Goal: Transaction & Acquisition: Purchase product/service

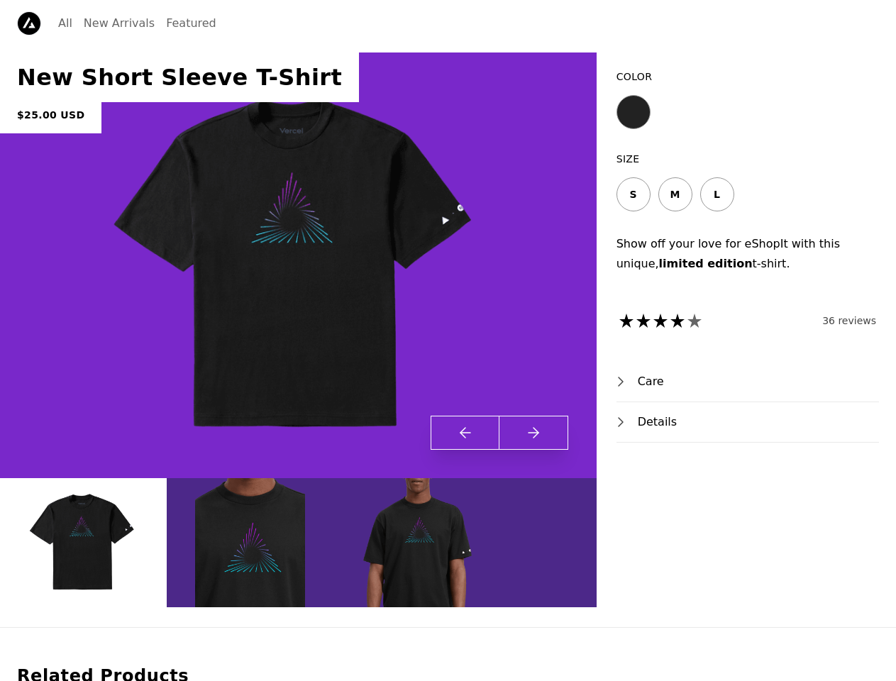
click at [447, 340] on img at bounding box center [298, 265] width 426 height 426
click at [298, 265] on img at bounding box center [298, 265] width 426 height 426
click at [465, 433] on icon "Previous Product Image" at bounding box center [465, 433] width 10 height 0
click at [533, 433] on icon "Next Product Image" at bounding box center [533, 433] width 10 height 0
click at [83, 543] on img at bounding box center [83, 542] width 110 height 129
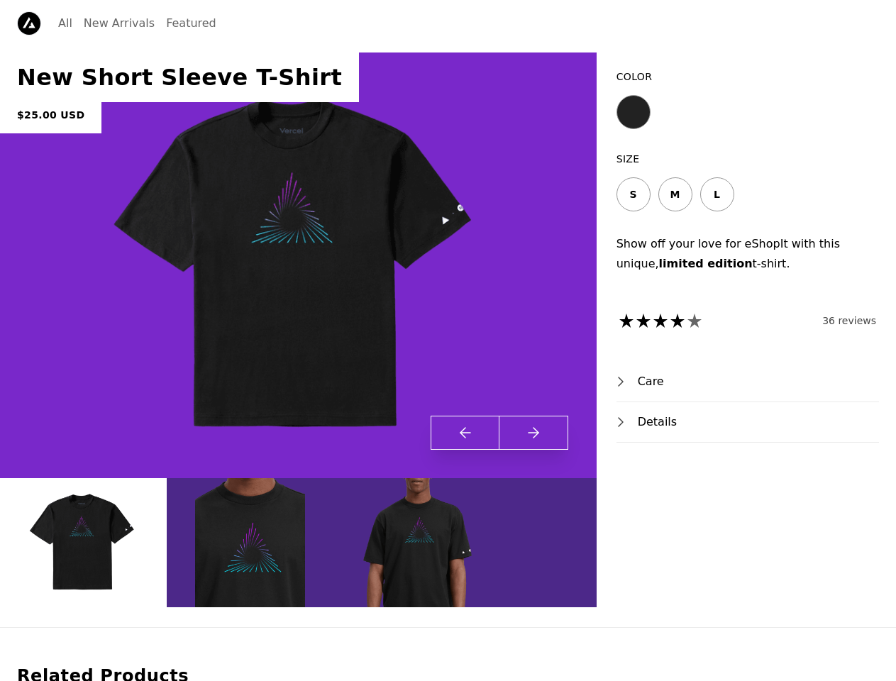
click at [250, 543] on img at bounding box center [250, 542] width 110 height 129
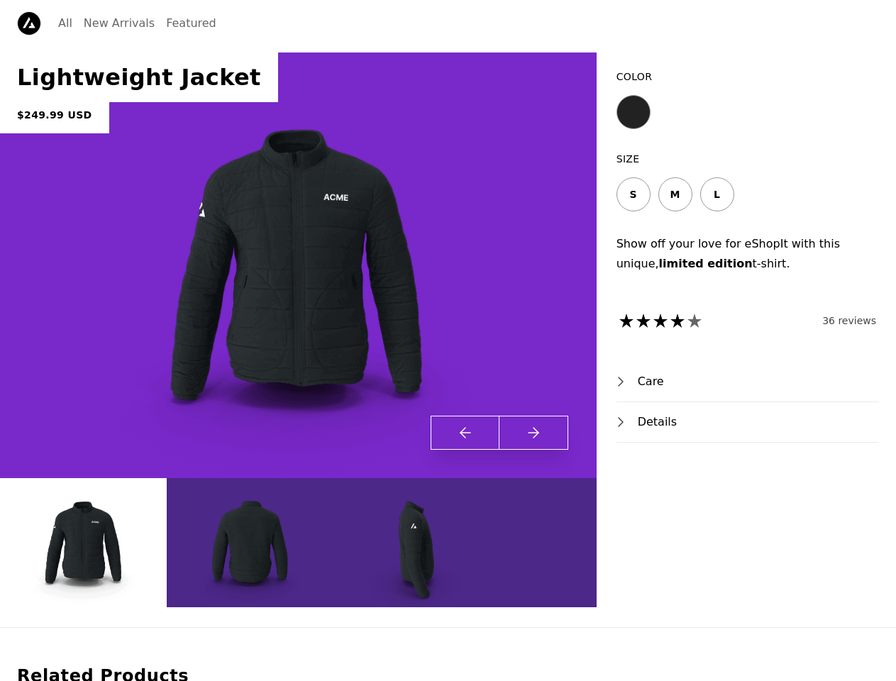
click at [447, 340] on img at bounding box center [298, 265] width 426 height 426
click at [298, 265] on img at bounding box center [298, 265] width 426 height 426
click at [465, 433] on icon "Previous Product Image" at bounding box center [465, 433] width 10 height 0
click at [533, 433] on icon "Next Product Image" at bounding box center [533, 433] width 10 height 0
click at [83, 543] on img at bounding box center [83, 542] width 110 height 129
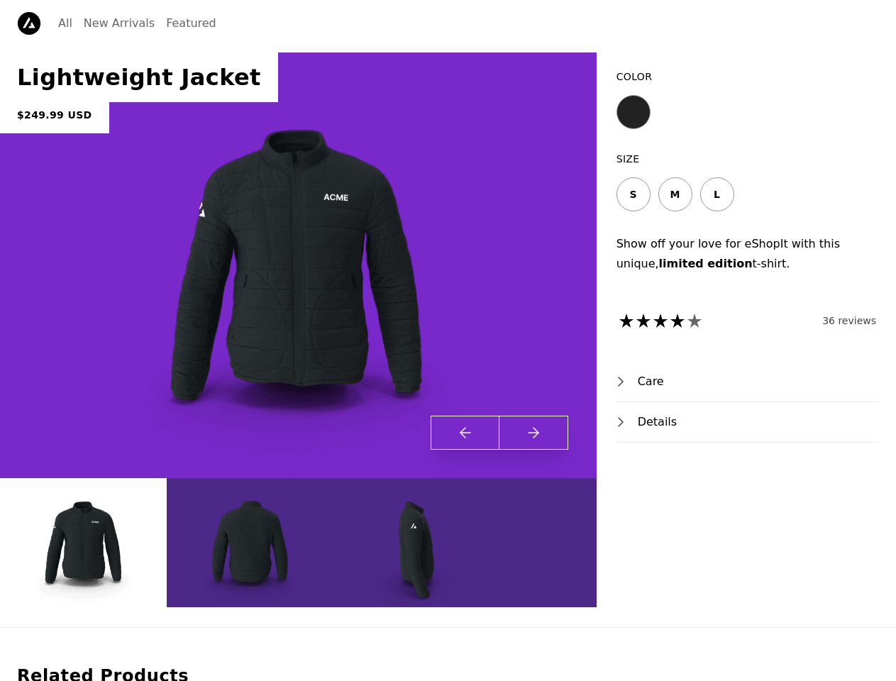
click at [250, 543] on img at bounding box center [250, 542] width 110 height 129
click at [416, 543] on img at bounding box center [417, 542] width 110 height 129
click at [633, 112] on button "Variant Swatch" at bounding box center [633, 112] width 34 height 34
click at [633, 194] on button "s" at bounding box center [633, 194] width 34 height 34
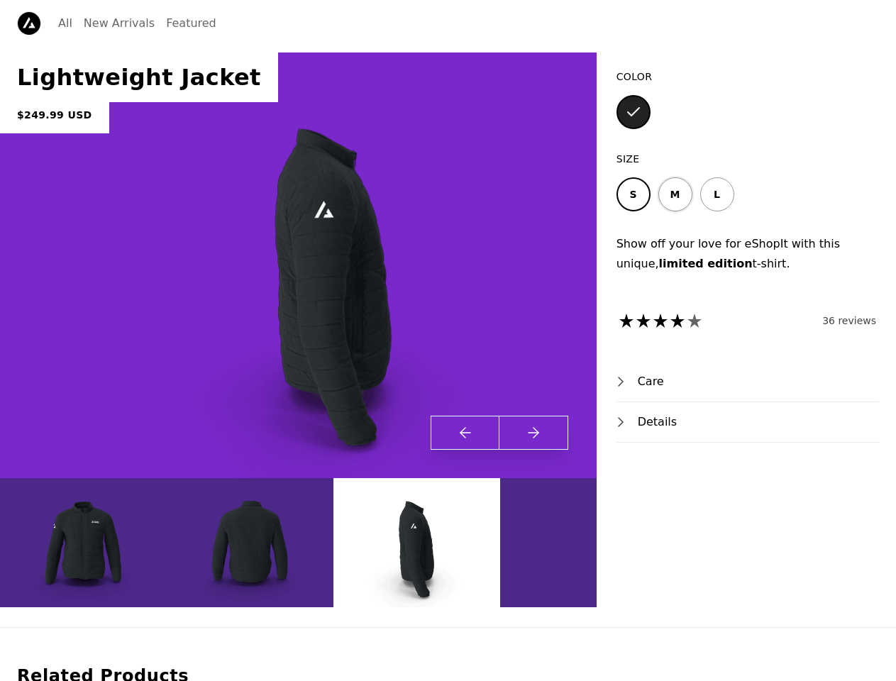
click at [675, 194] on button "m" at bounding box center [675, 194] width 34 height 34
